Goal: Task Accomplishment & Management: Manage account settings

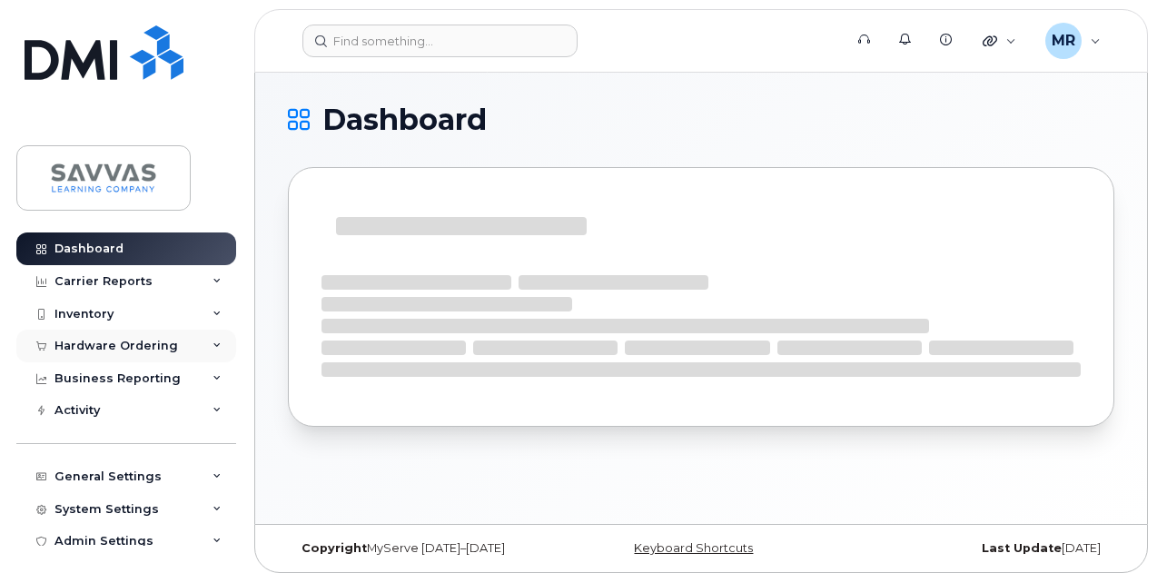
click at [107, 350] on div "Hardware Ordering" at bounding box center [116, 346] width 124 height 15
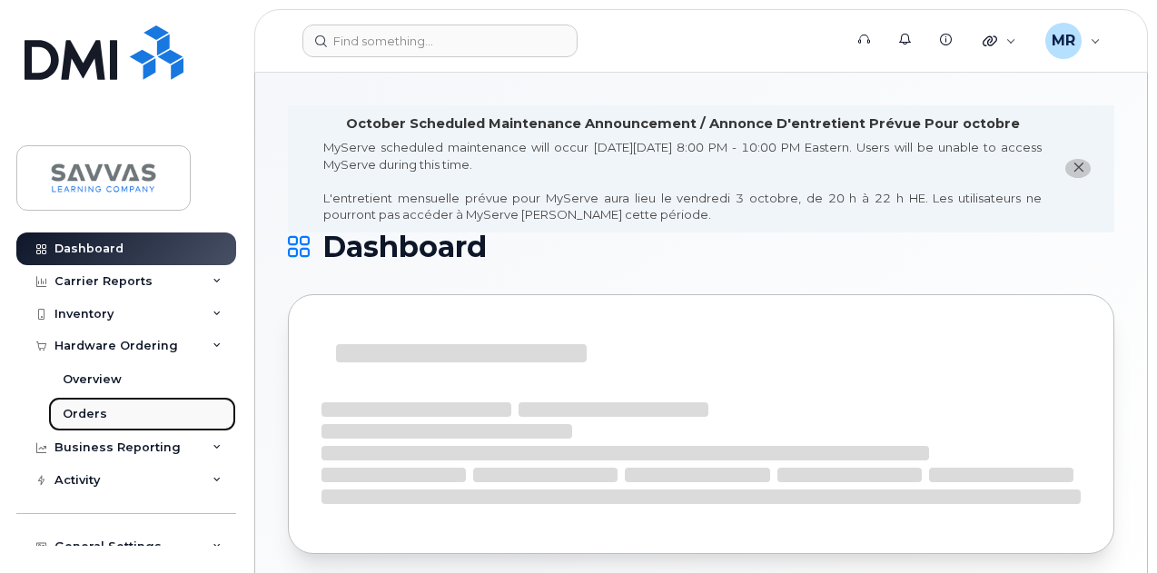
click at [70, 413] on div "Orders" at bounding box center [85, 414] width 44 height 16
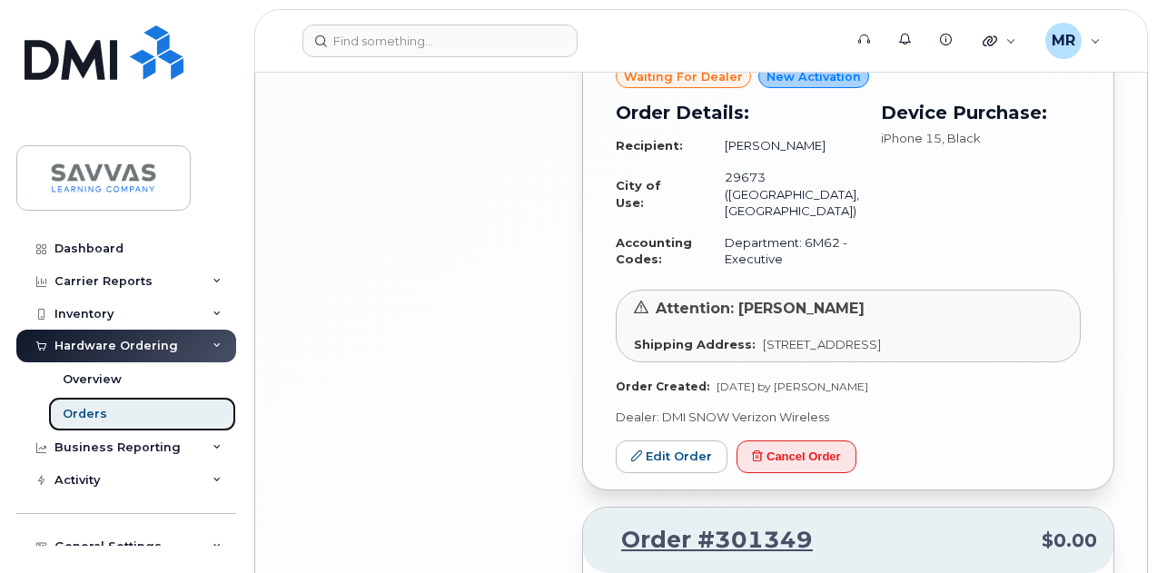
scroll to position [2716, 0]
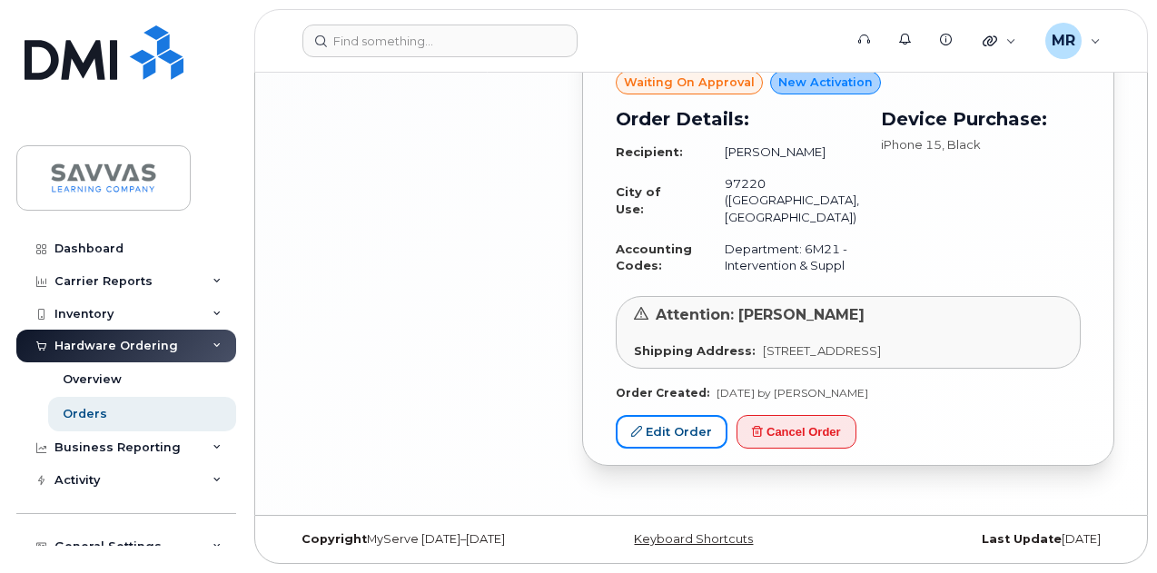
drag, startPoint x: 683, startPoint y: 435, endPoint x: 766, endPoint y: 405, distance: 88.8
click at [683, 435] on link "Edit Order" at bounding box center [672, 432] width 112 height 34
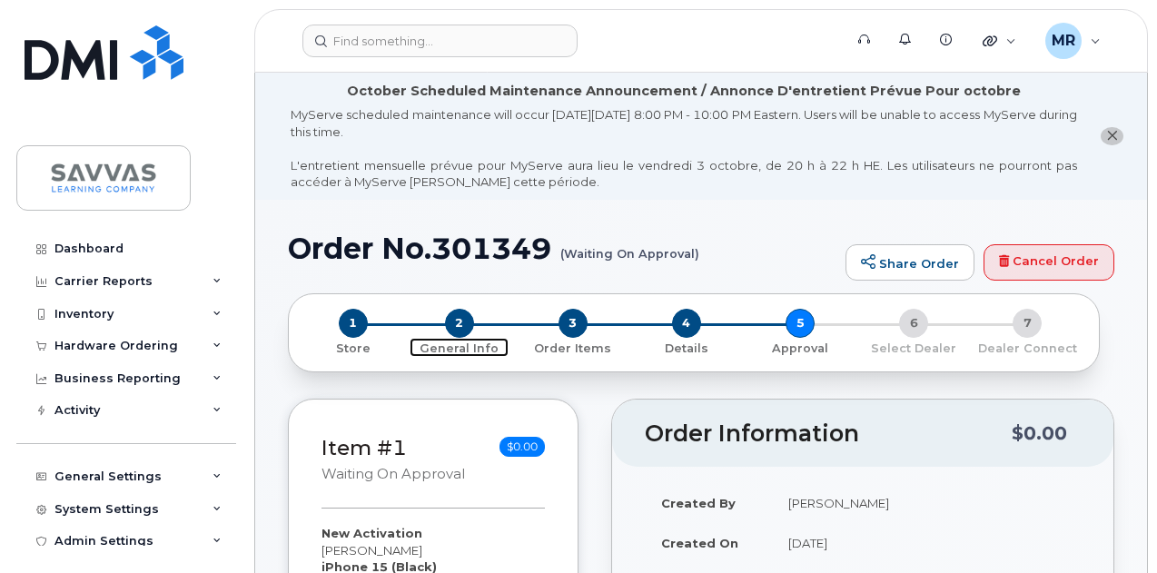
click at [463, 322] on span "2" at bounding box center [459, 323] width 29 height 29
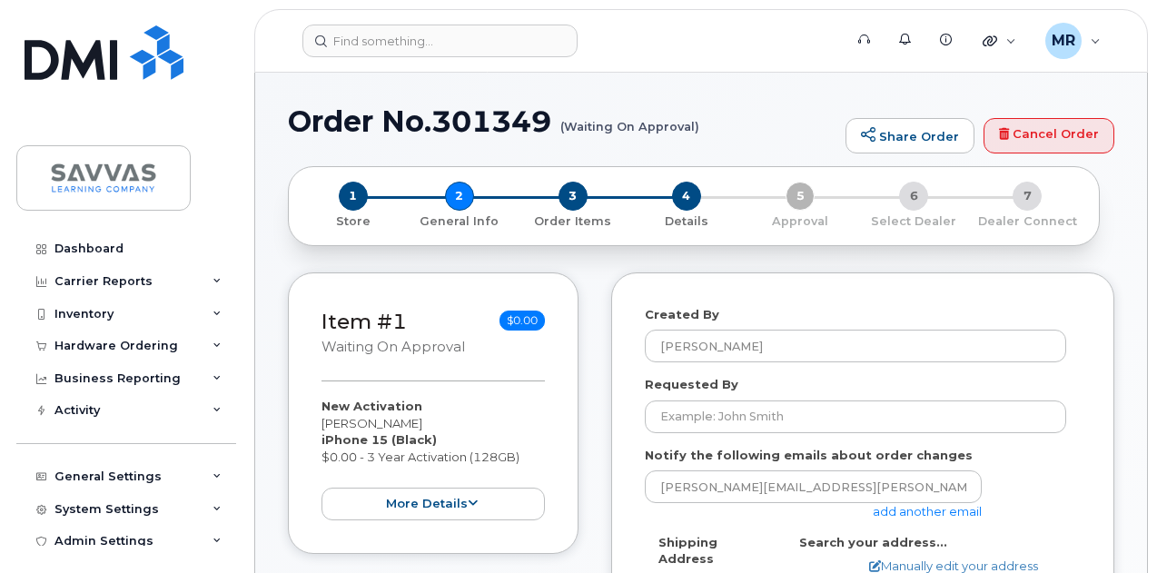
select select
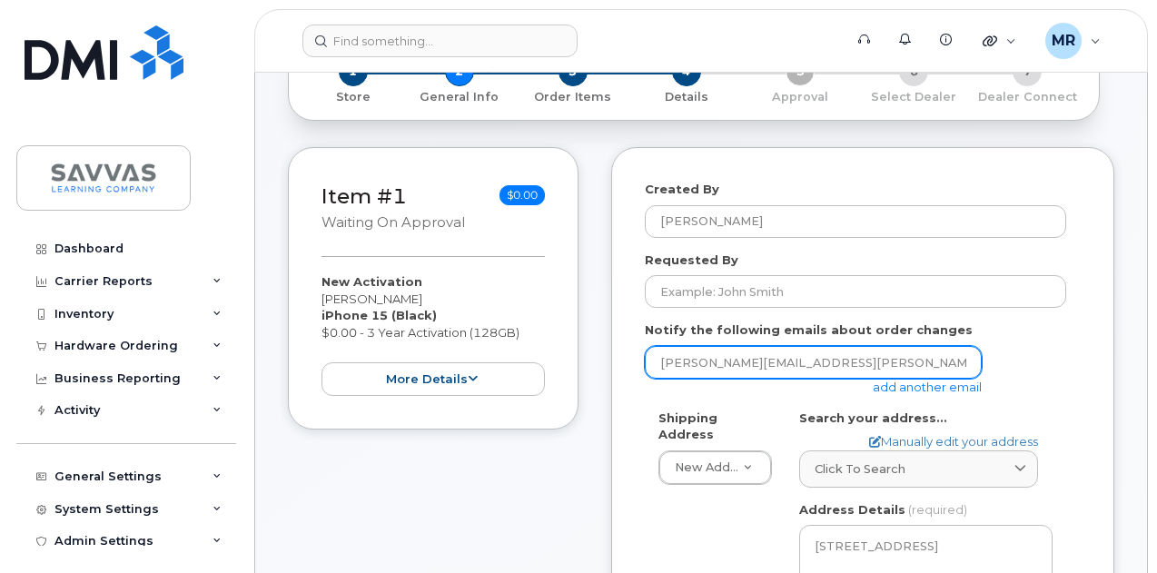
scroll to position [363, 0]
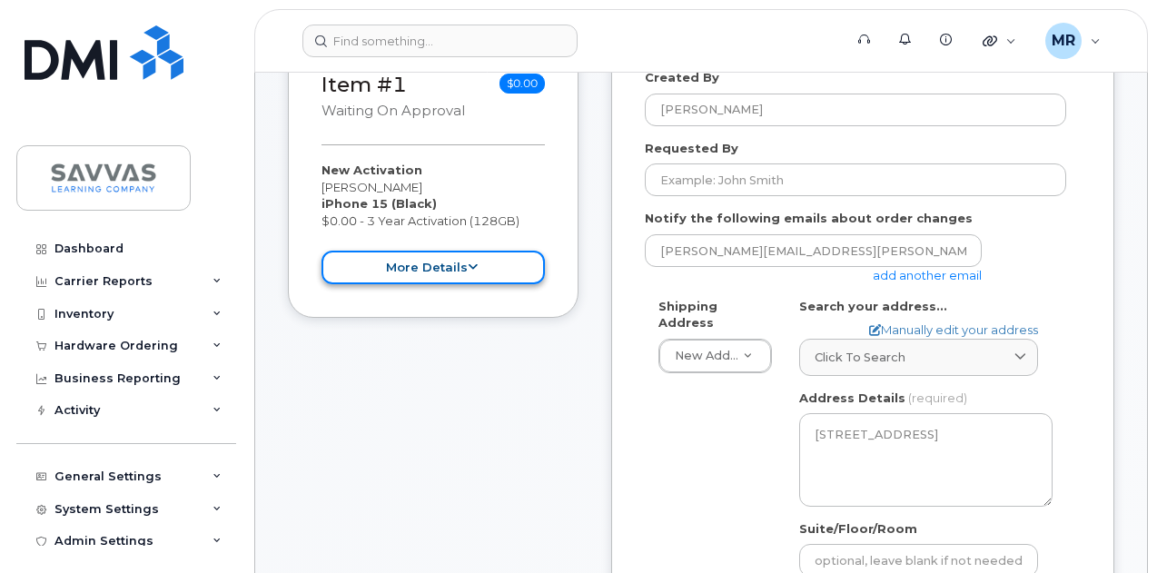
click at [496, 277] on button "more details" at bounding box center [432, 268] width 223 height 34
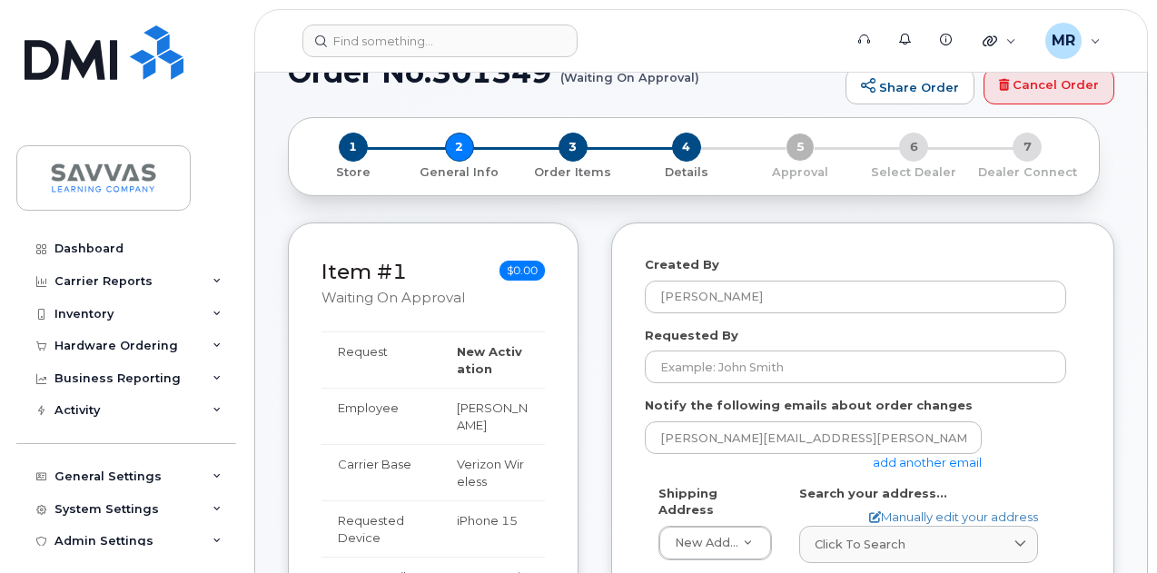
scroll to position [91, 0]
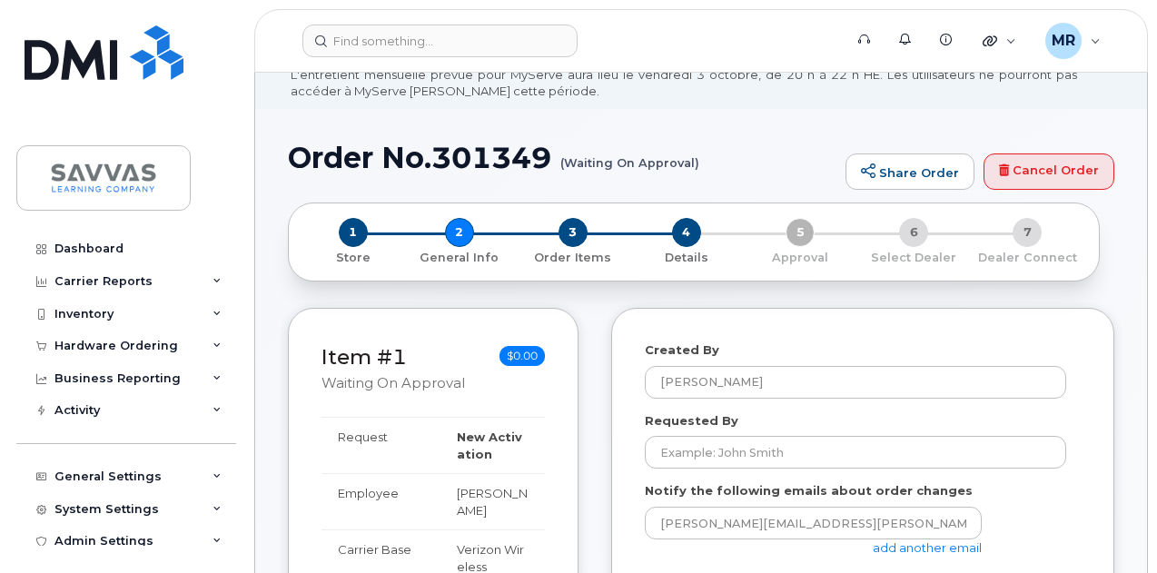
click at [466, 227] on div "1 Store 2 General Info 3 Order Items 4 Details 5 Approval 6 Select Dealer 7 Dea…" at bounding box center [693, 242] width 781 height 48
click at [334, 222] on div "1 Store" at bounding box center [352, 242] width 99 height 48
click at [352, 236] on span "1" at bounding box center [353, 232] width 29 height 29
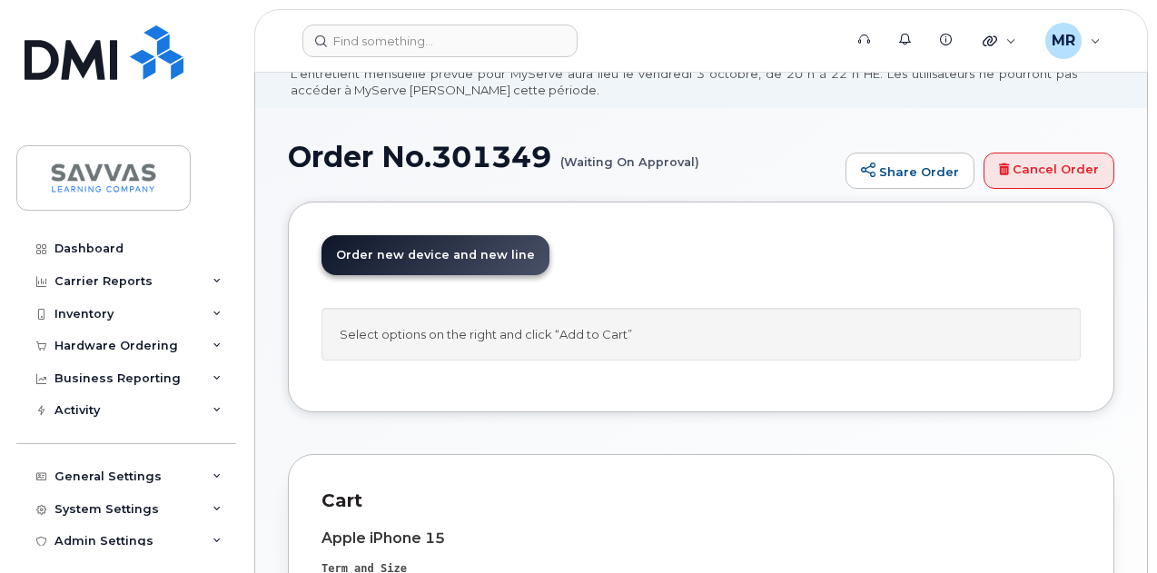
scroll to position [66, 0]
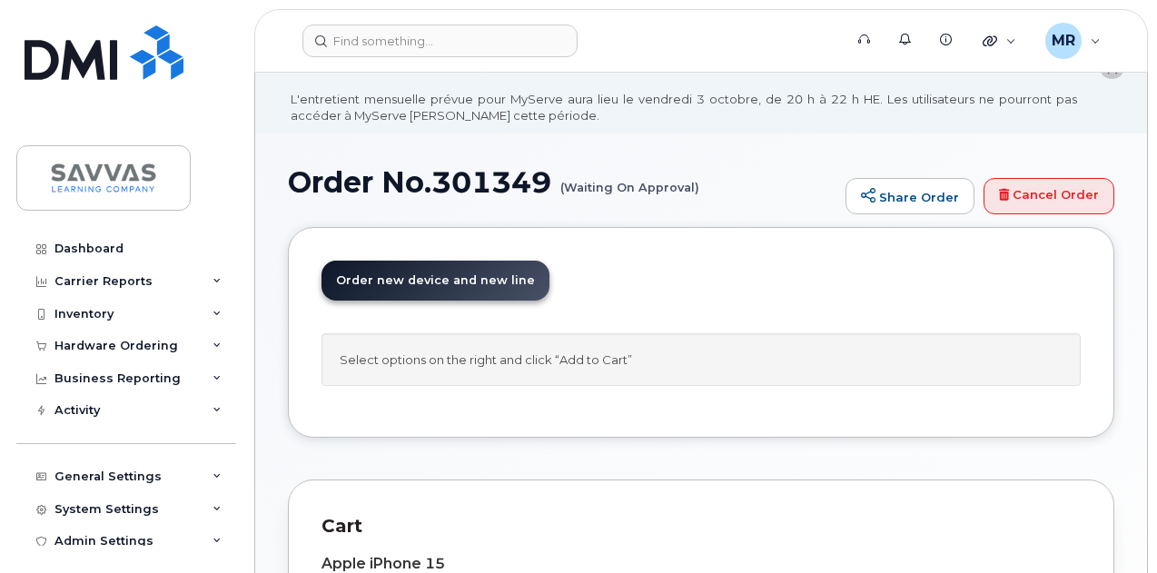
click at [640, 188] on small "(Waiting On Approval)" at bounding box center [629, 180] width 139 height 28
click at [181, 346] on div "Hardware Ordering" at bounding box center [126, 346] width 220 height 33
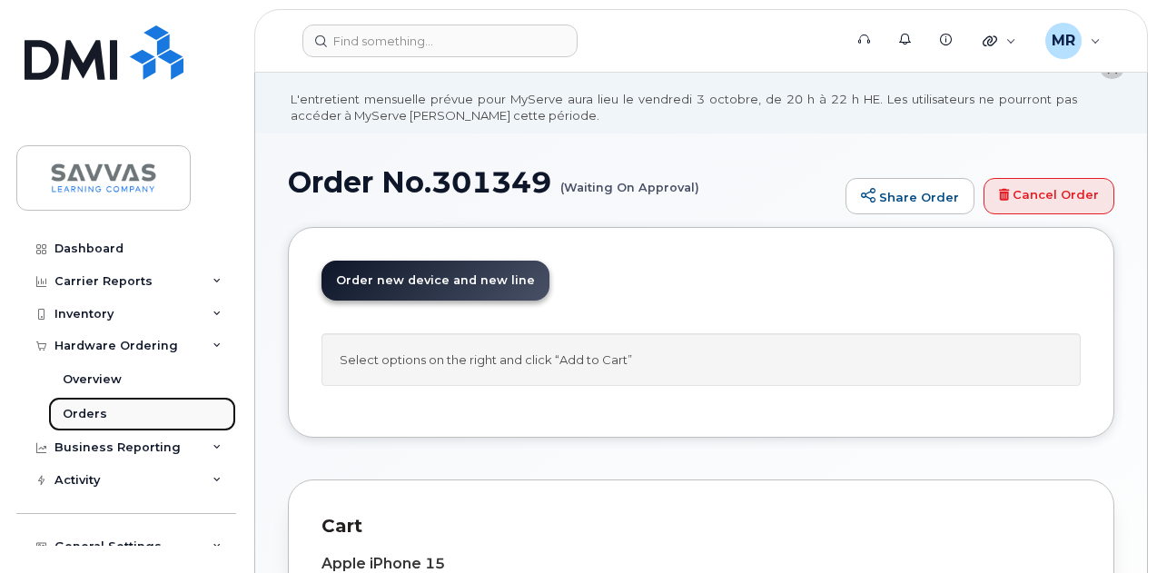
click at [93, 416] on div "Orders" at bounding box center [85, 414] width 44 height 16
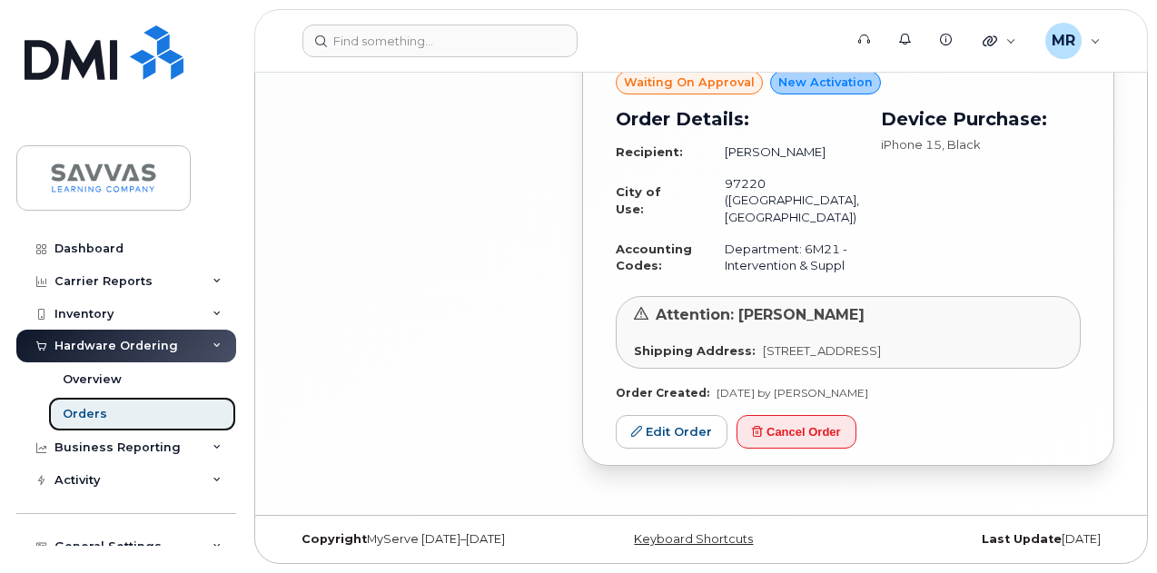
scroll to position [2535, 0]
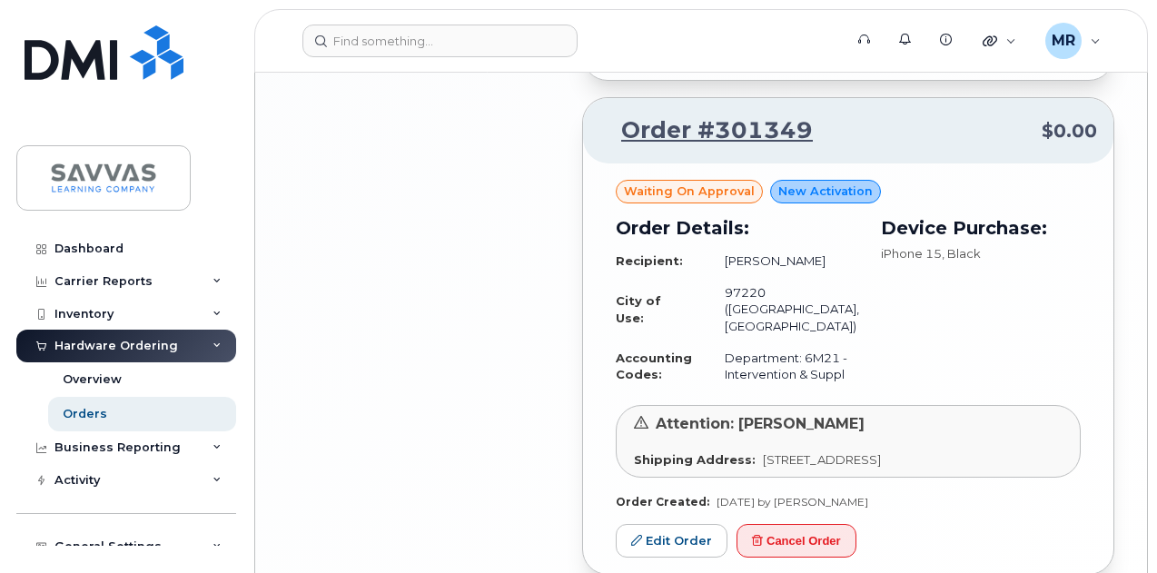
drag, startPoint x: 713, startPoint y: 304, endPoint x: 836, endPoint y: 303, distance: 123.5
click at [836, 277] on td "[PERSON_NAME]" at bounding box center [783, 261] width 151 height 32
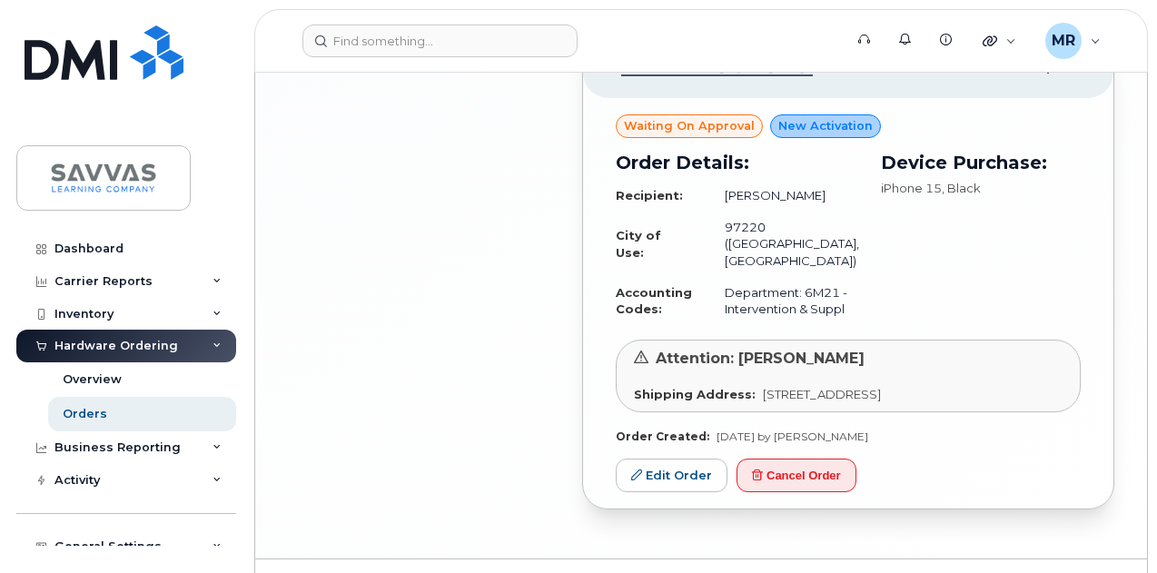
scroll to position [2625, 0]
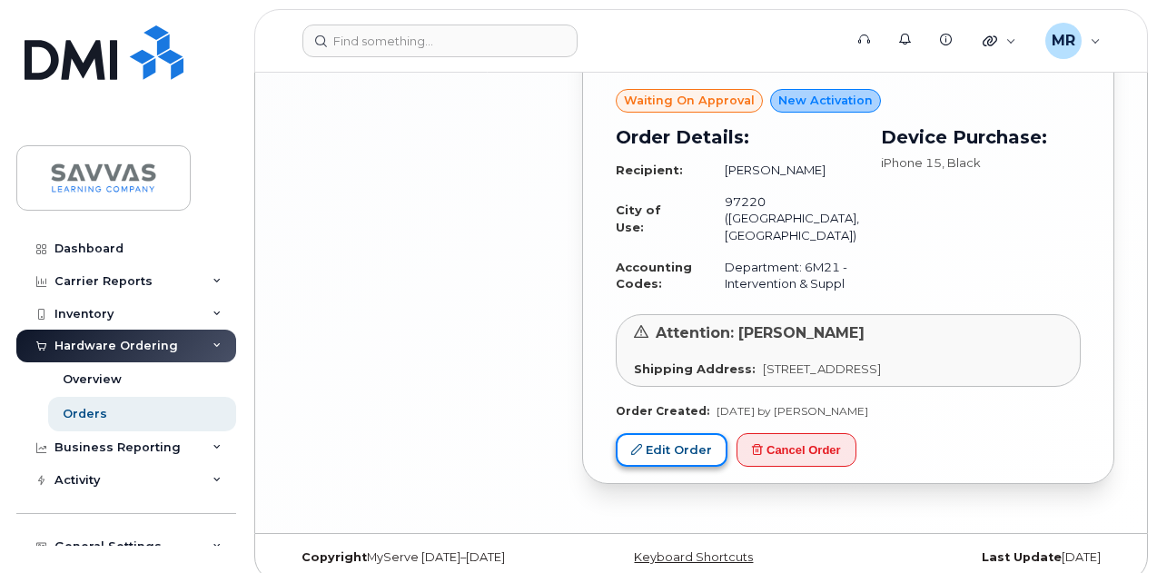
click at [663, 467] on link "Edit Order" at bounding box center [672, 450] width 112 height 34
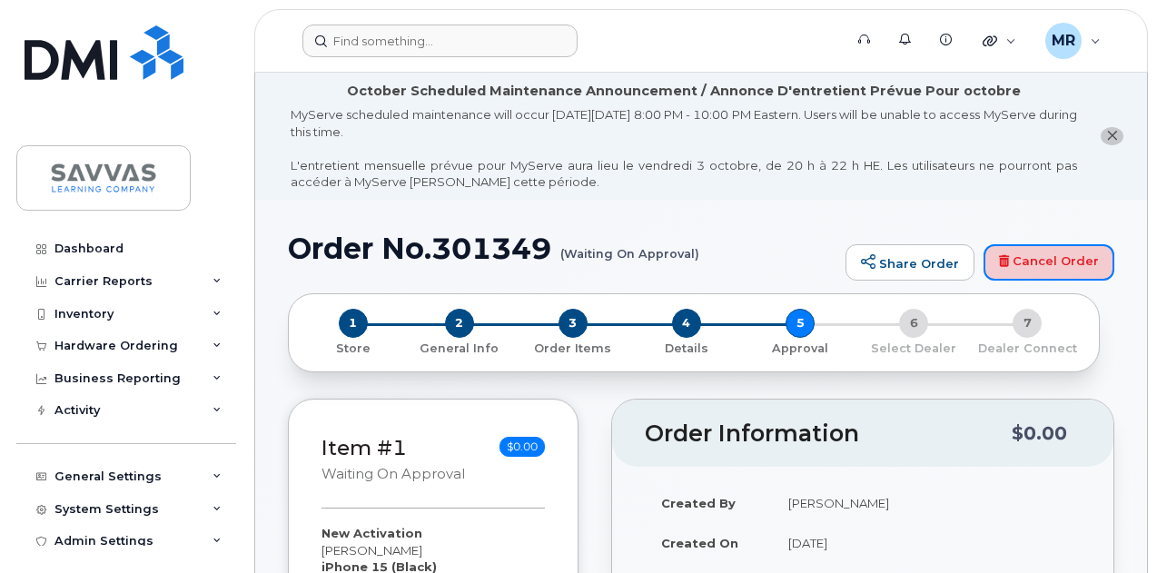
drag, startPoint x: 1072, startPoint y: 270, endPoint x: 663, endPoint y: 55, distance: 461.5
click at [1072, 269] on link "Cancel Order" at bounding box center [1049, 262] width 131 height 36
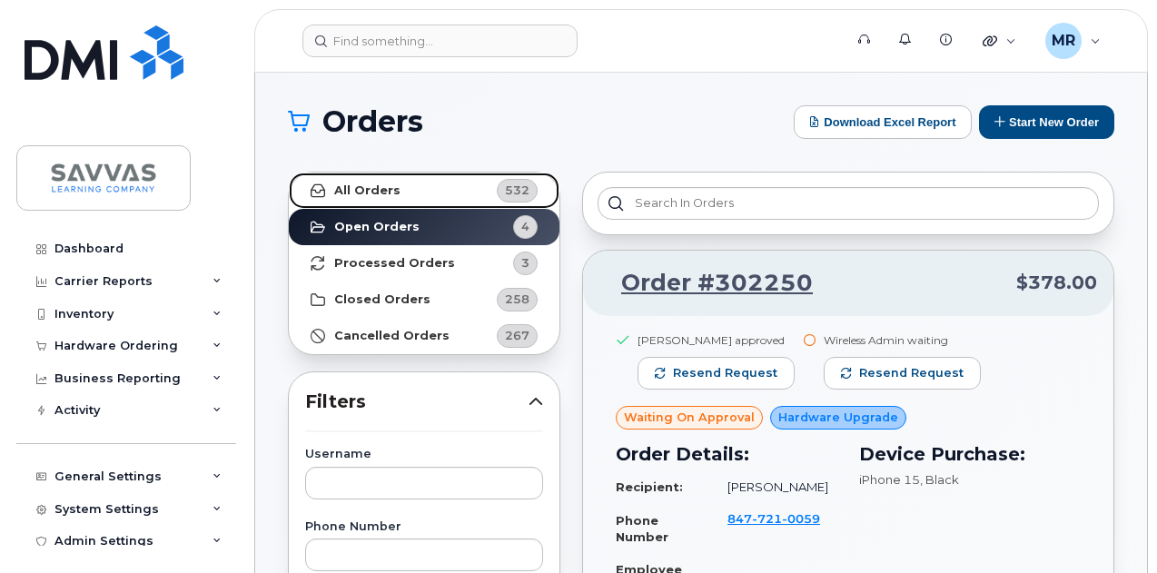
click at [417, 184] on link "All Orders 532" at bounding box center [424, 191] width 271 height 36
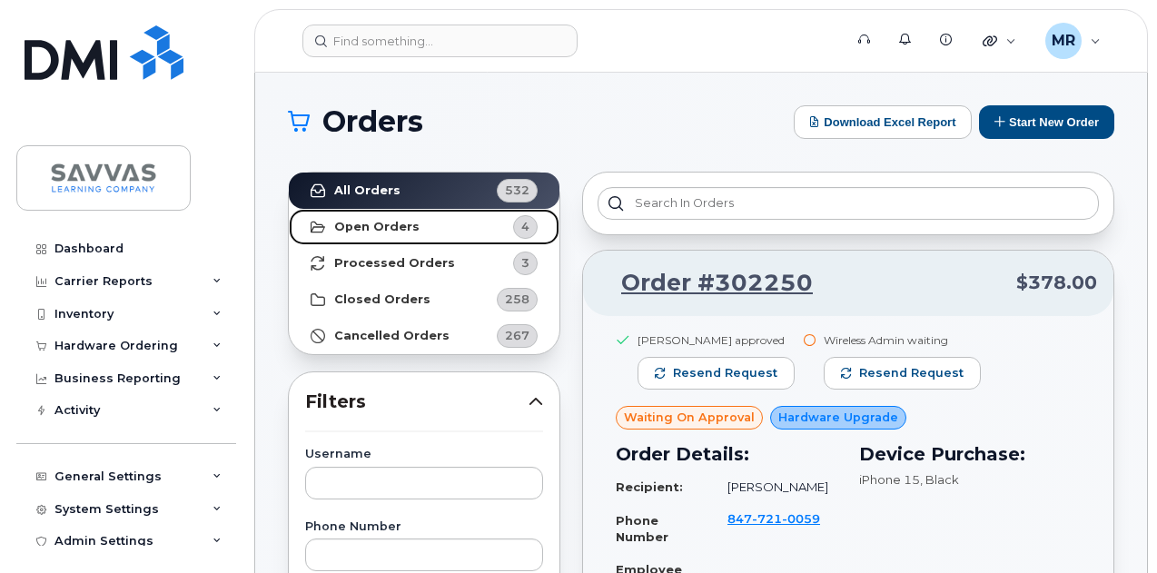
click at [401, 220] on strong "Open Orders" at bounding box center [376, 227] width 85 height 15
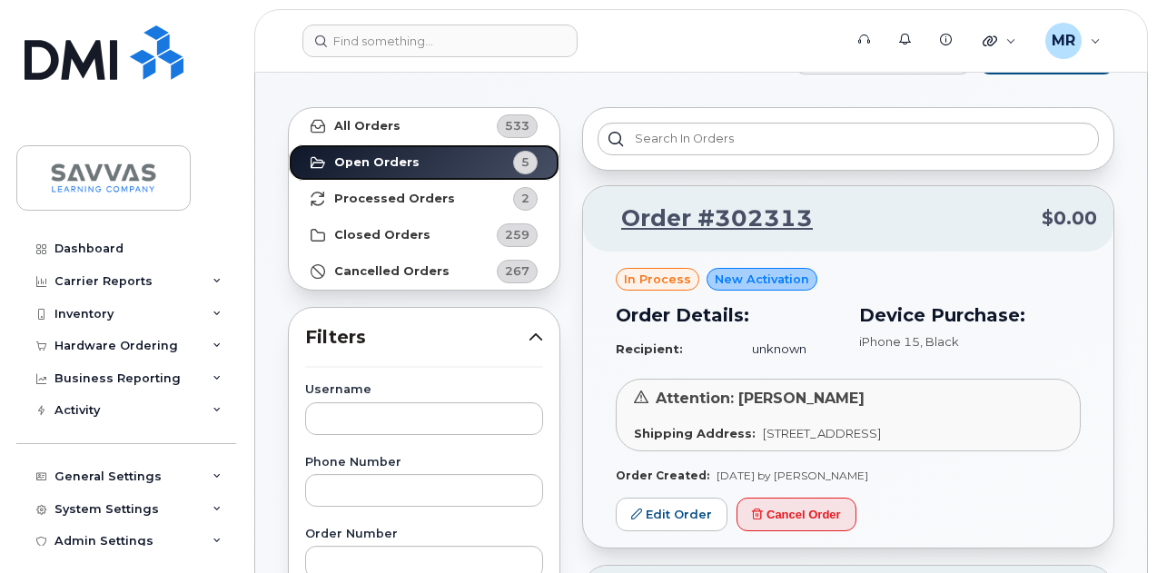
scroll to position [182, 0]
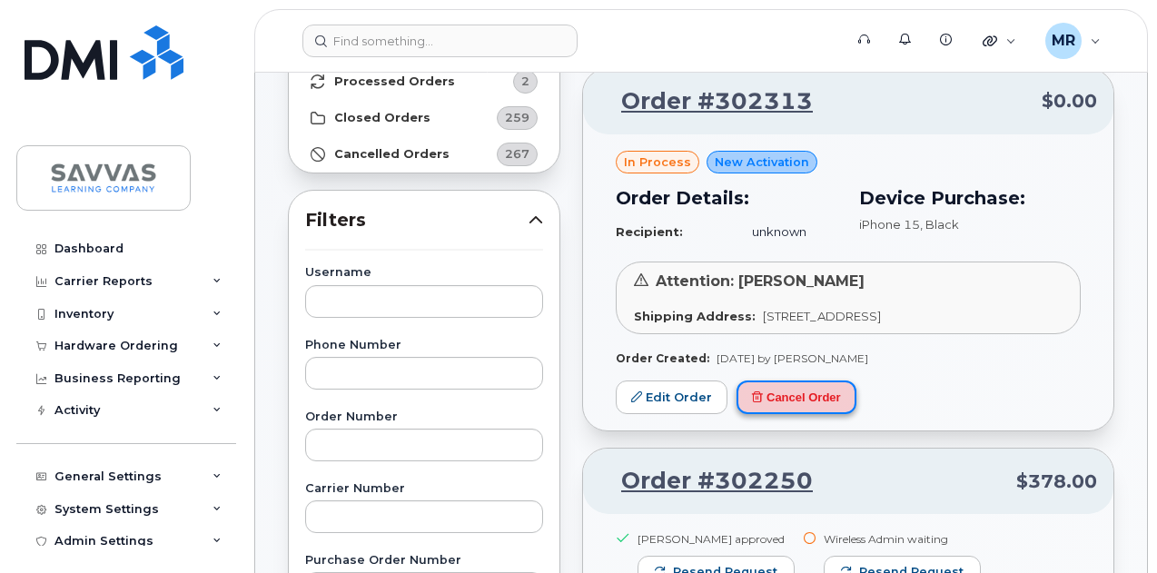
click at [845, 414] on button "Cancel Order" at bounding box center [797, 398] width 120 height 34
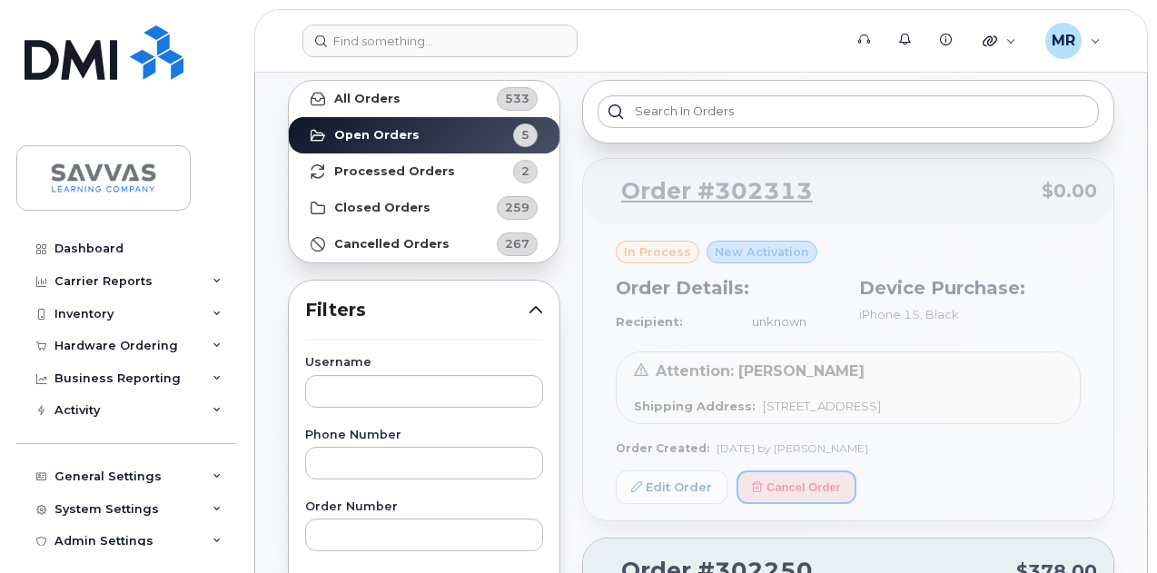
scroll to position [91, 0]
drag, startPoint x: 1132, startPoint y: 83, endPoint x: 1139, endPoint y: 90, distance: 10.3
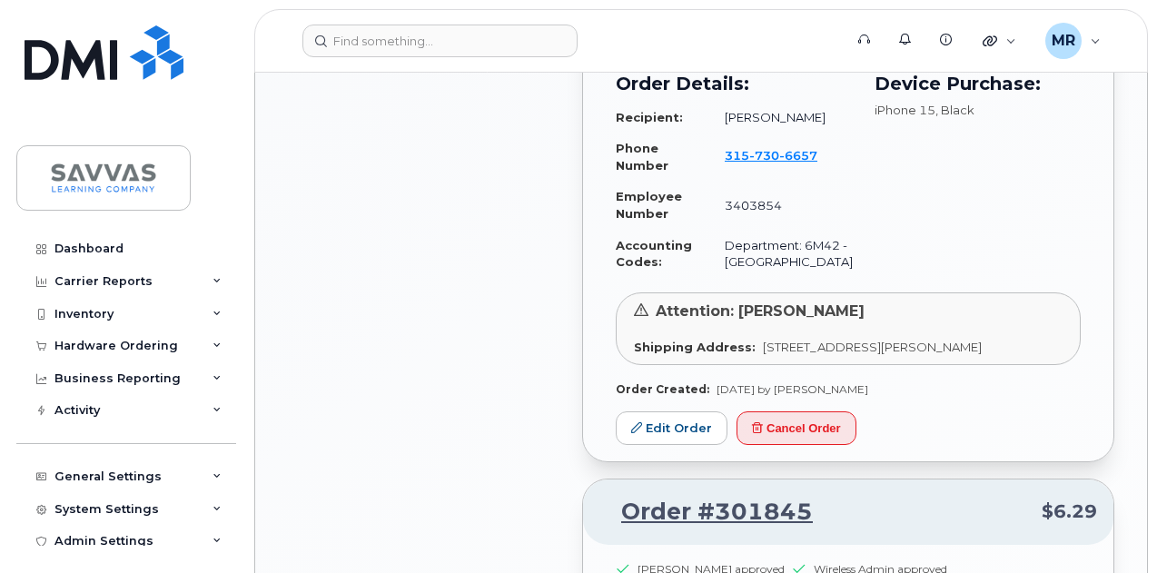
scroll to position [1453, 0]
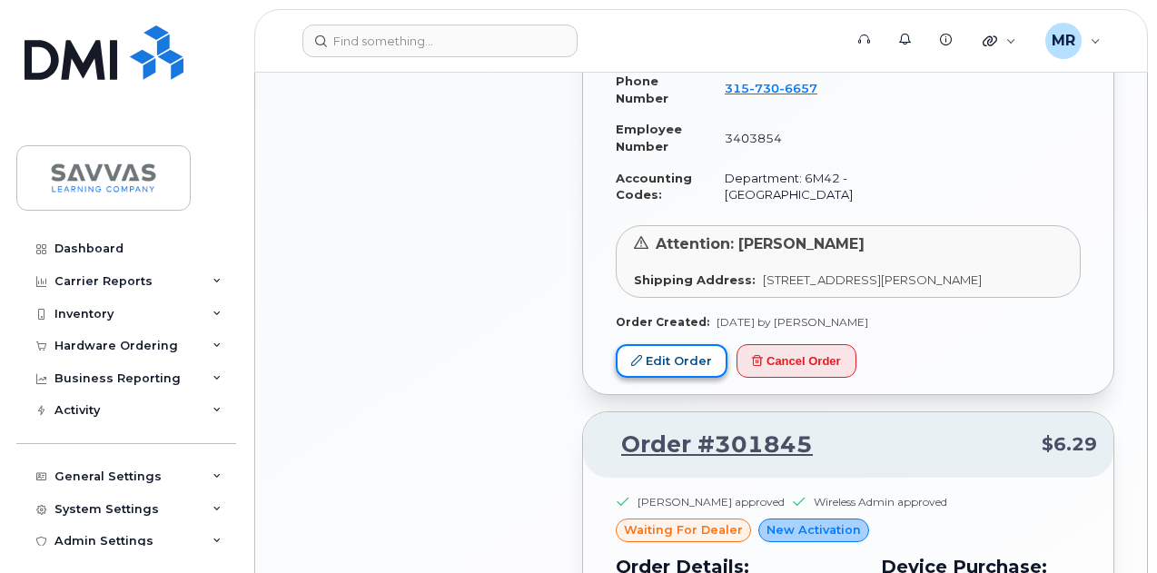
click at [690, 378] on link "Edit Order" at bounding box center [672, 361] width 112 height 34
